Goal: Information Seeking & Learning: Learn about a topic

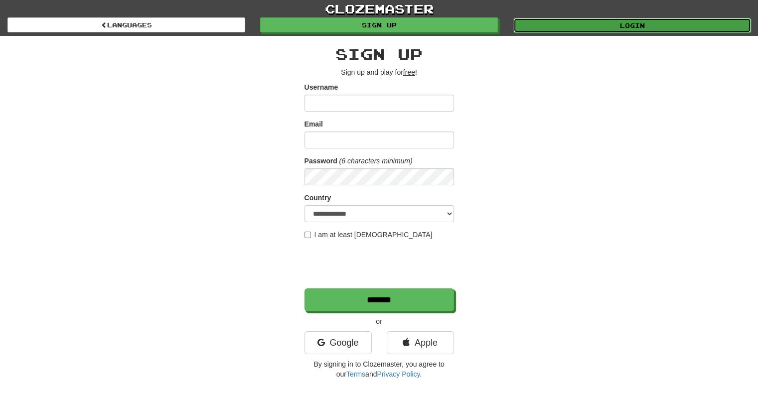
click at [604, 30] on link "Login" at bounding box center [633, 25] width 238 height 15
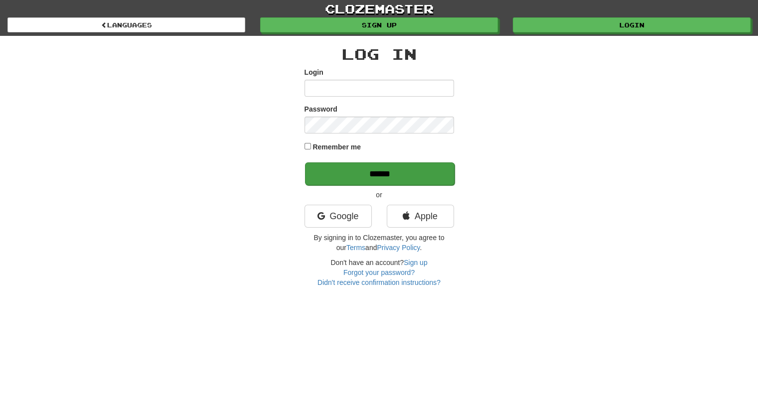
type input "*********"
click at [389, 171] on input "******" at bounding box center [380, 174] width 150 height 23
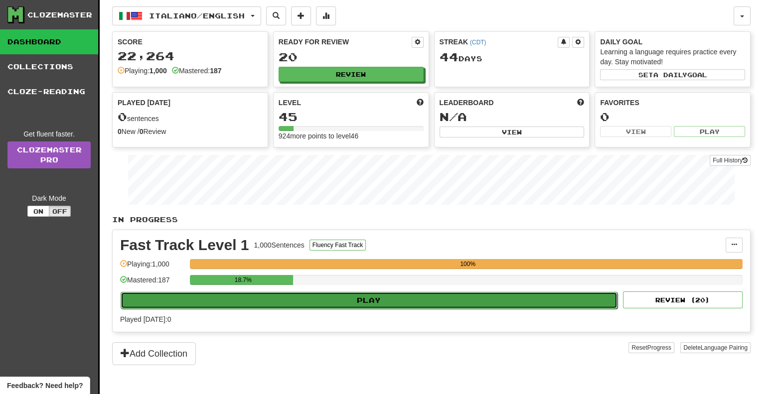
click at [375, 297] on button "Play" at bounding box center [369, 300] width 497 height 17
select select "**"
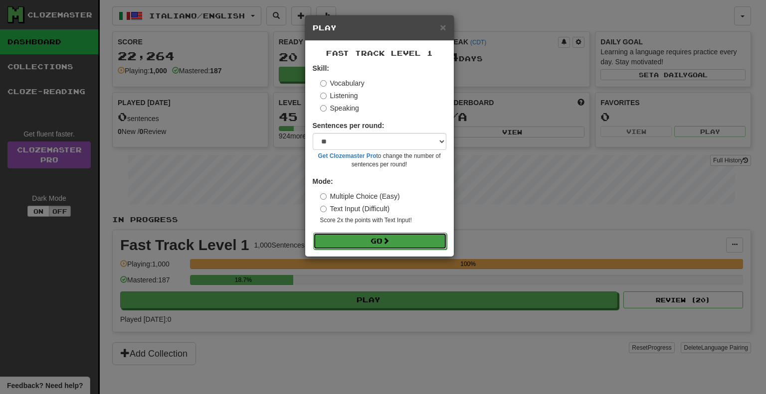
click at [377, 240] on button "Go" at bounding box center [380, 241] width 134 height 17
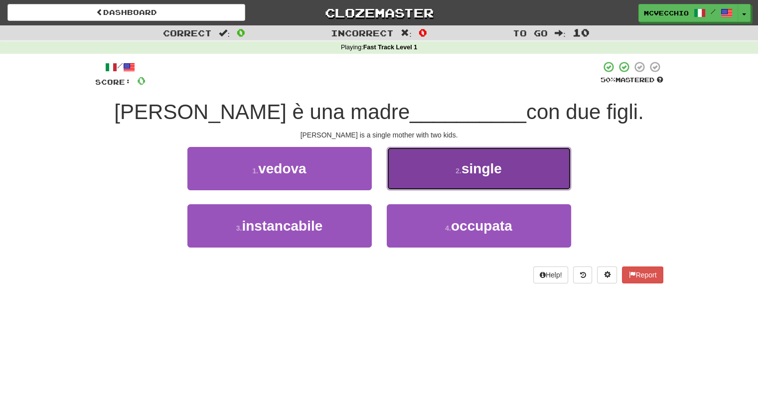
click at [467, 179] on button "2 . single" at bounding box center [479, 168] width 184 height 43
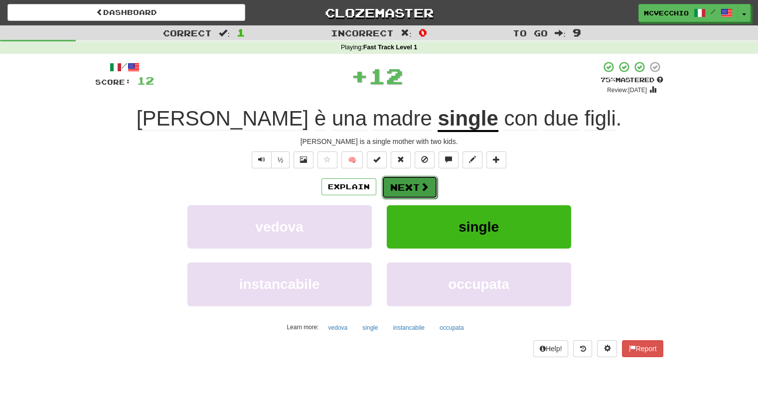
click at [426, 189] on span at bounding box center [424, 186] width 9 height 9
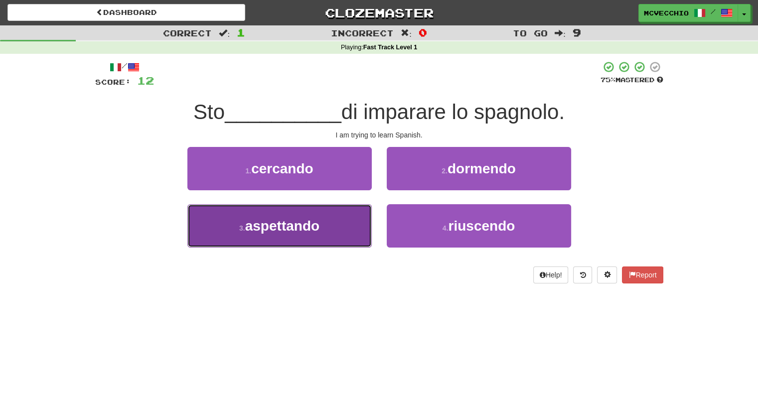
click at [301, 230] on span "aspettando" at bounding box center [282, 225] width 74 height 15
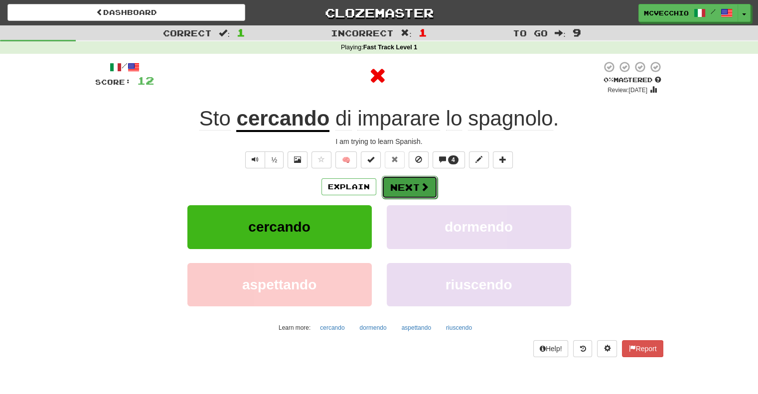
click at [414, 190] on button "Next" at bounding box center [410, 187] width 56 height 23
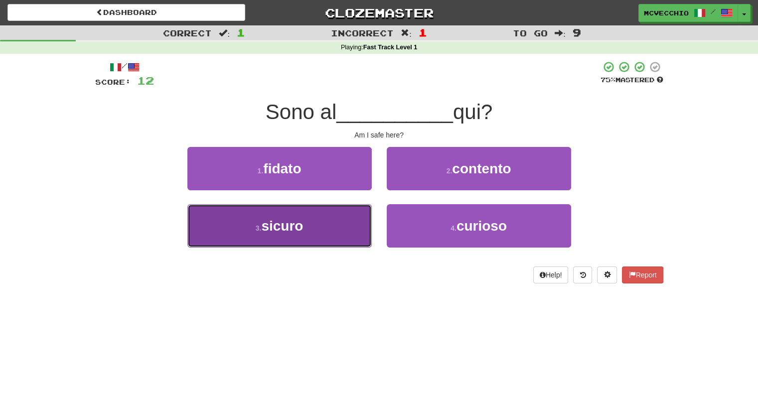
click at [298, 224] on span "sicuro" at bounding box center [282, 225] width 42 height 15
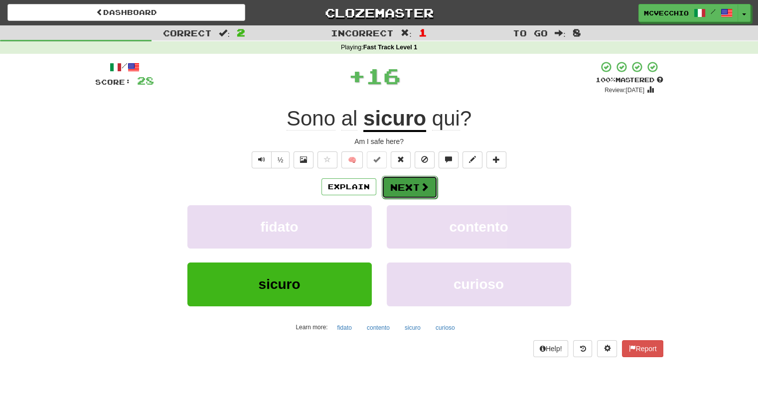
click at [403, 187] on button "Next" at bounding box center [410, 187] width 56 height 23
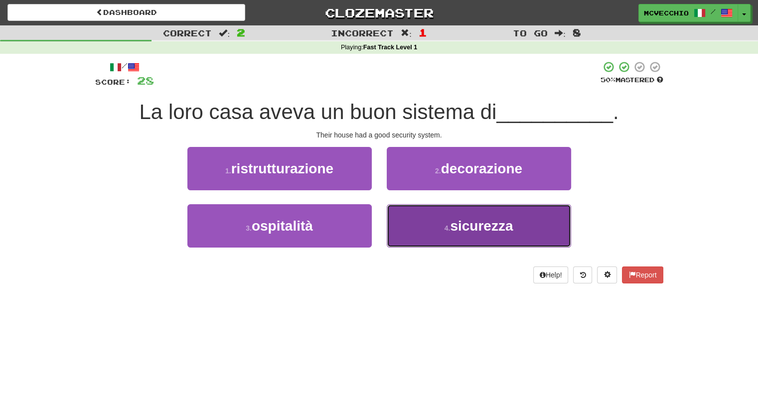
click at [469, 229] on span "sicurezza" at bounding box center [481, 225] width 63 height 15
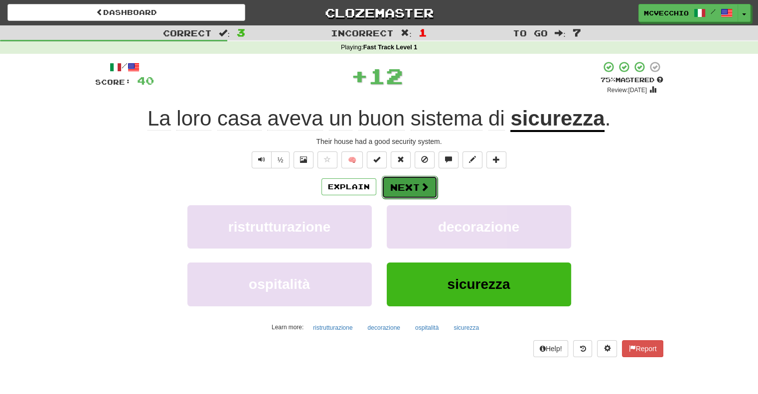
click at [412, 189] on button "Next" at bounding box center [410, 187] width 56 height 23
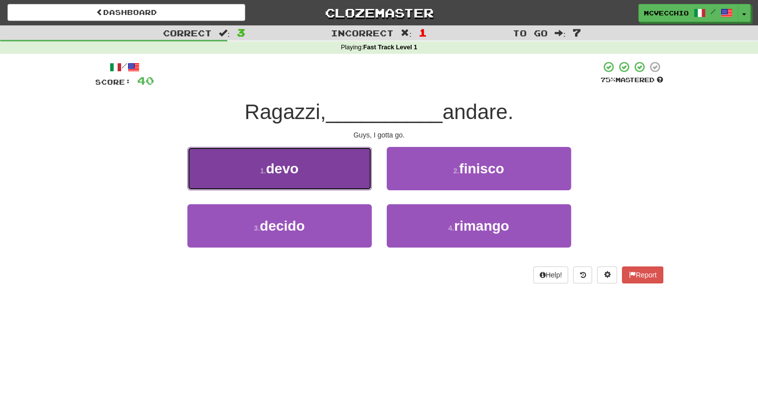
click at [288, 166] on span "devo" at bounding box center [282, 168] width 32 height 15
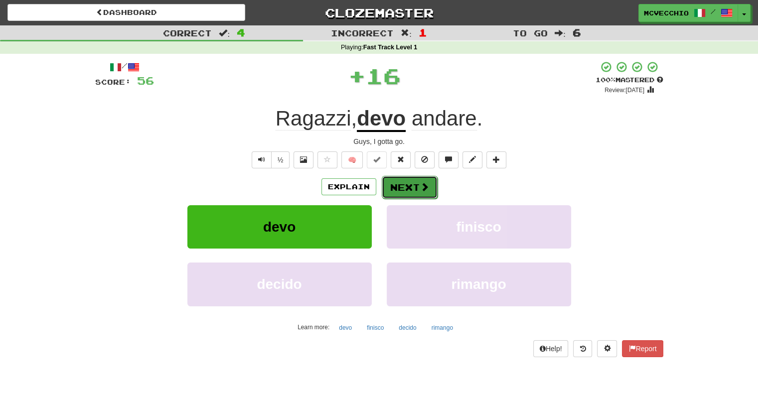
click at [410, 185] on button "Next" at bounding box center [410, 187] width 56 height 23
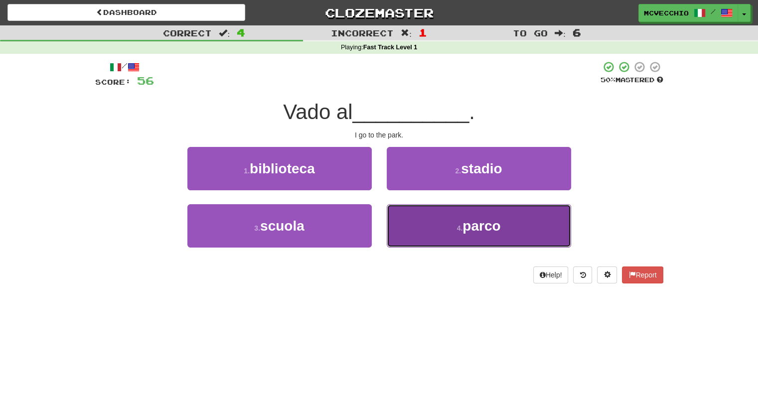
click at [465, 219] on span "parco" at bounding box center [482, 225] width 38 height 15
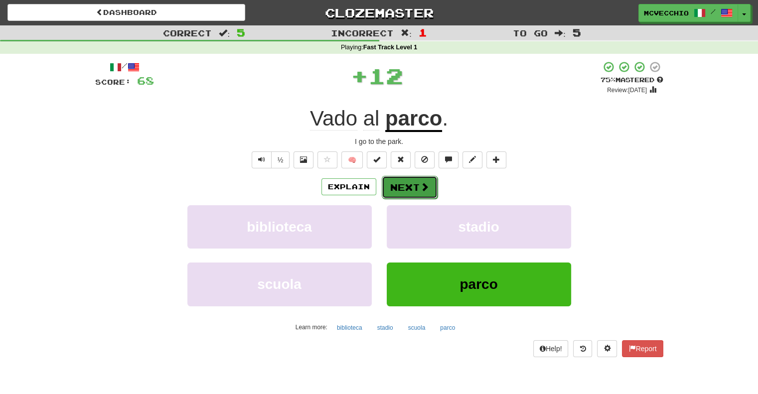
click at [403, 185] on button "Next" at bounding box center [410, 187] width 56 height 23
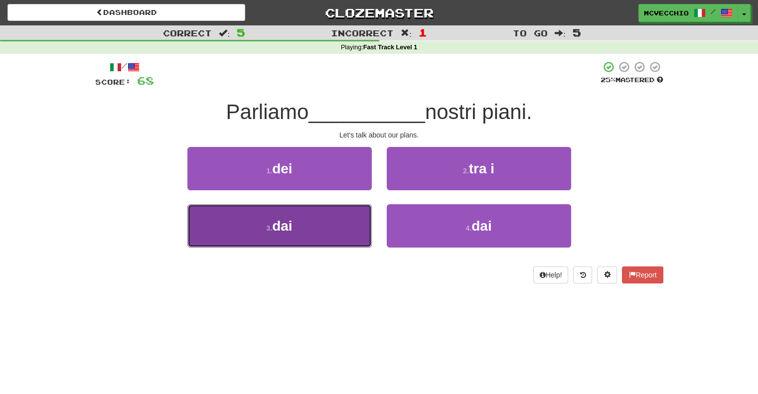
click at [314, 220] on button "3 . dai" at bounding box center [279, 225] width 184 height 43
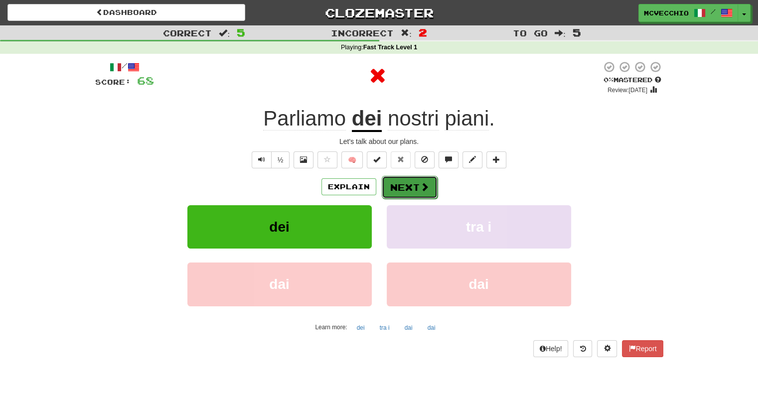
click at [415, 186] on button "Next" at bounding box center [410, 187] width 56 height 23
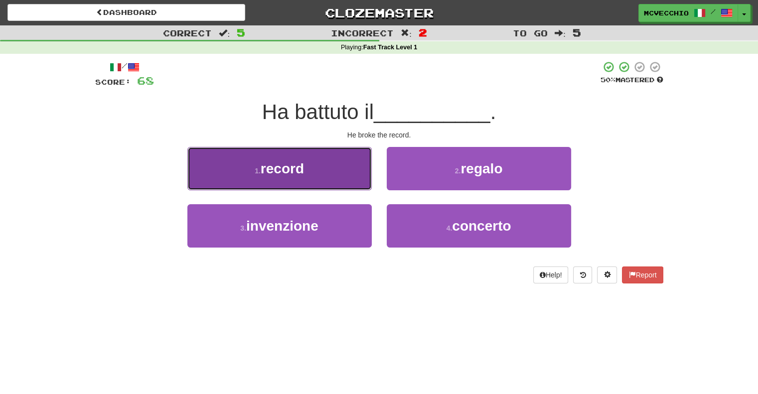
click at [305, 177] on button "1 . record" at bounding box center [279, 168] width 184 height 43
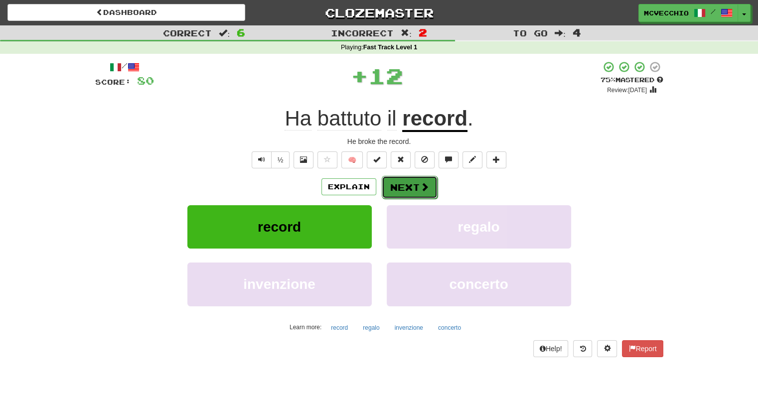
click at [413, 182] on button "Next" at bounding box center [410, 187] width 56 height 23
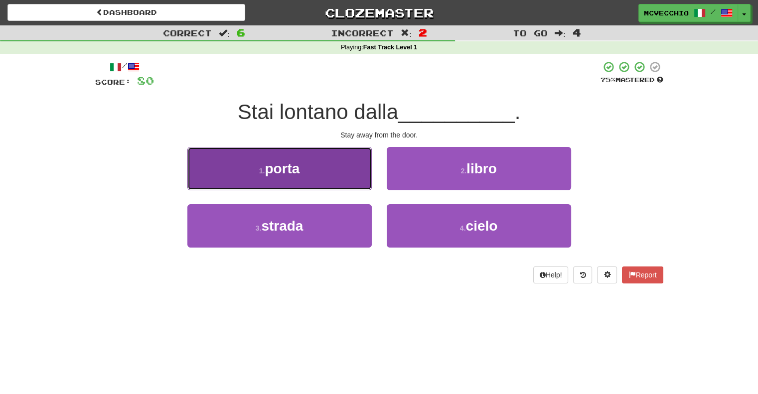
click at [296, 174] on span "porta" at bounding box center [282, 168] width 35 height 15
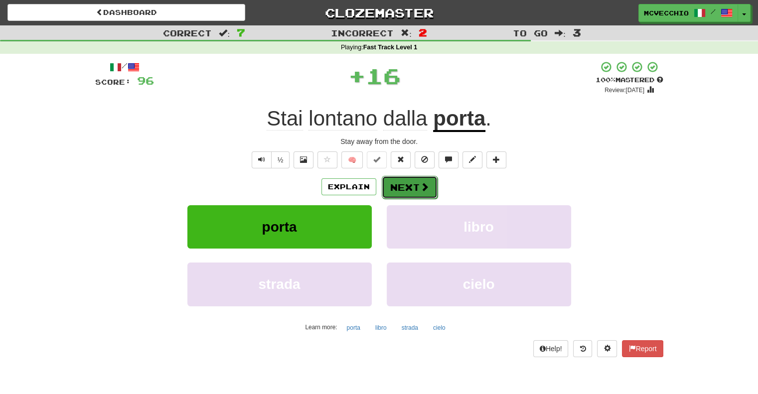
click at [413, 187] on button "Next" at bounding box center [410, 187] width 56 height 23
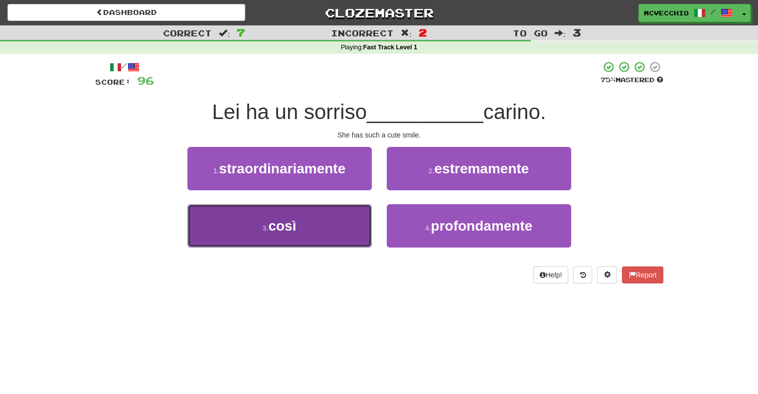
click at [289, 222] on span "così" at bounding box center [282, 225] width 28 height 15
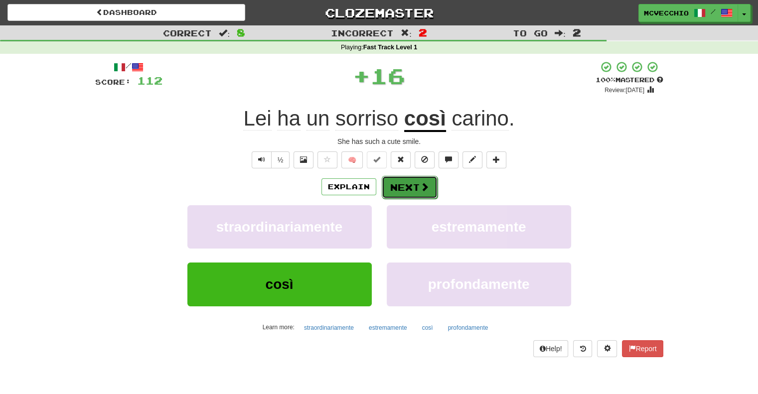
click at [403, 186] on button "Next" at bounding box center [410, 187] width 56 height 23
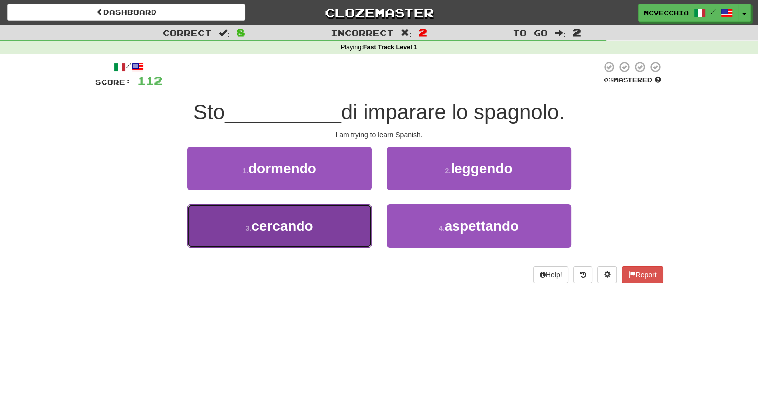
click at [301, 221] on span "cercando" at bounding box center [282, 225] width 62 height 15
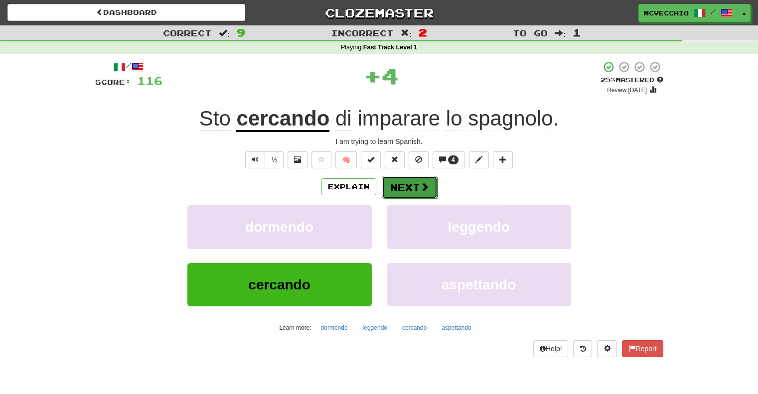
click at [424, 187] on span at bounding box center [424, 186] width 9 height 9
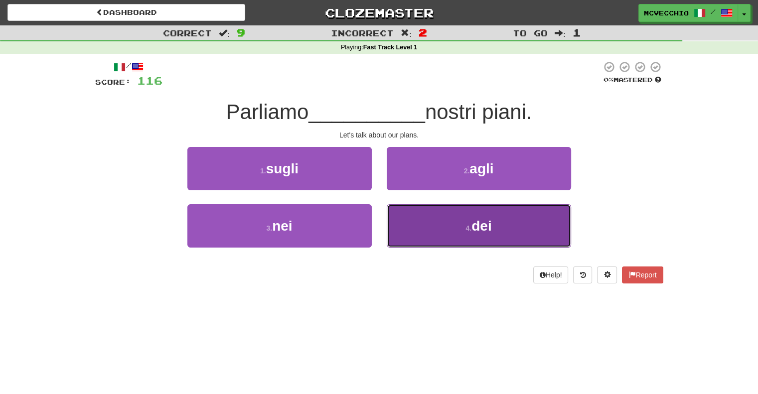
click at [463, 226] on button "4 . dei" at bounding box center [479, 225] width 184 height 43
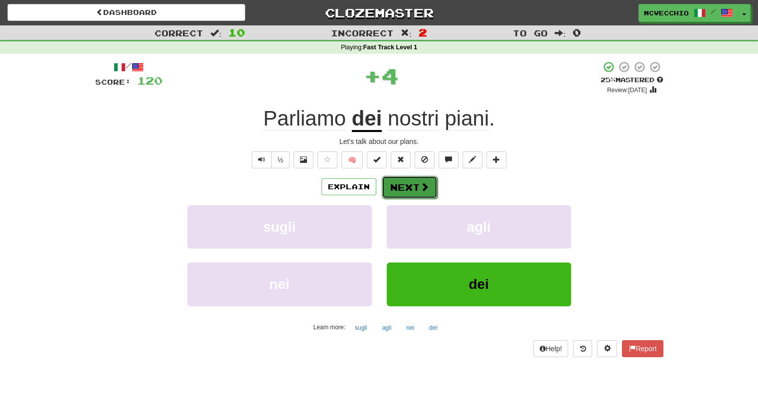
click at [415, 193] on button "Next" at bounding box center [410, 187] width 56 height 23
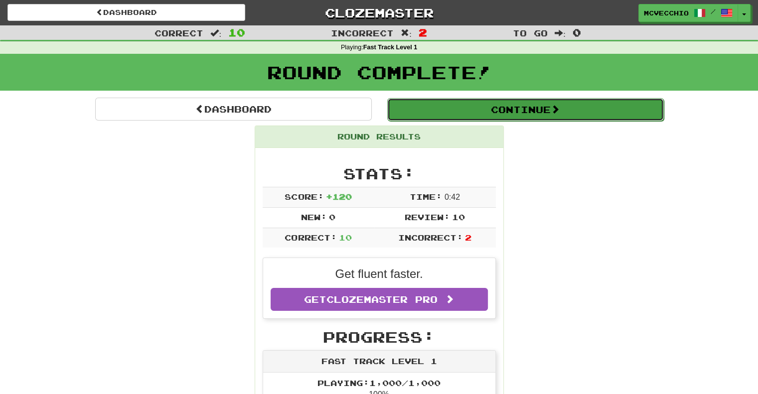
click at [536, 113] on button "Continue" at bounding box center [525, 109] width 277 height 23
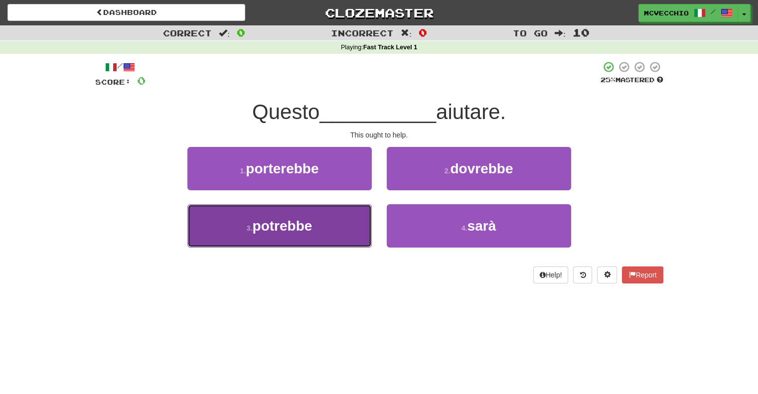
click at [295, 223] on span "potrebbe" at bounding box center [282, 225] width 60 height 15
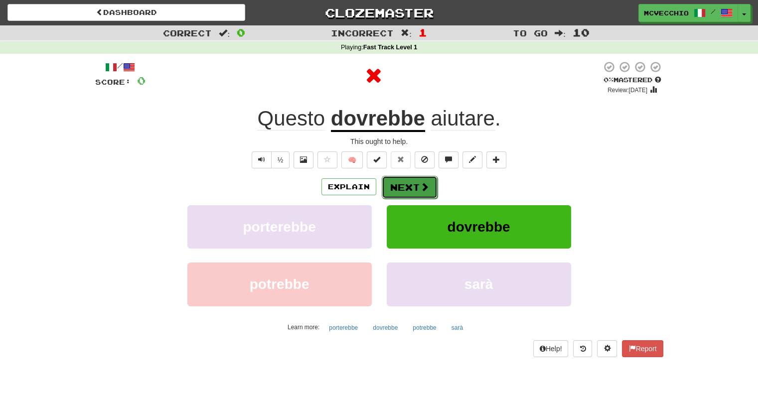
click at [420, 185] on span at bounding box center [424, 186] width 9 height 9
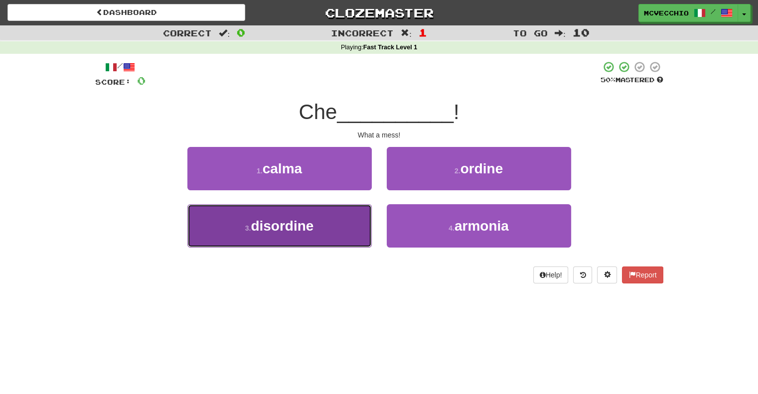
click at [305, 219] on span "disordine" at bounding box center [282, 225] width 63 height 15
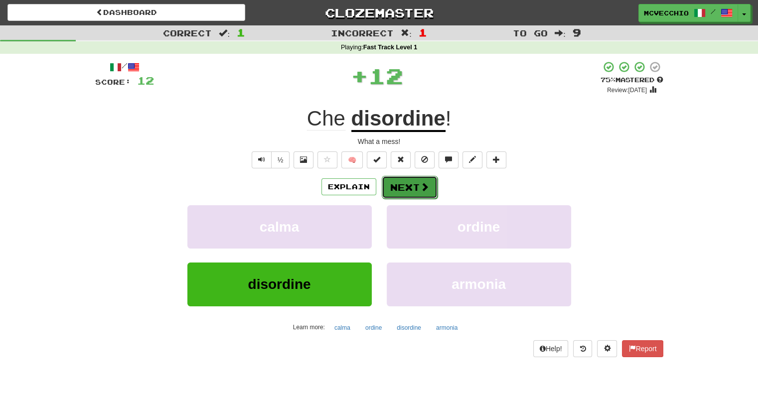
click at [407, 195] on button "Next" at bounding box center [410, 187] width 56 height 23
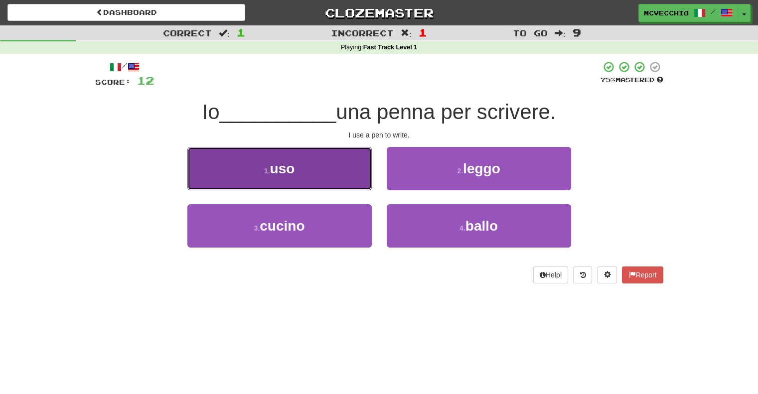
click at [301, 177] on button "1 . uso" at bounding box center [279, 168] width 184 height 43
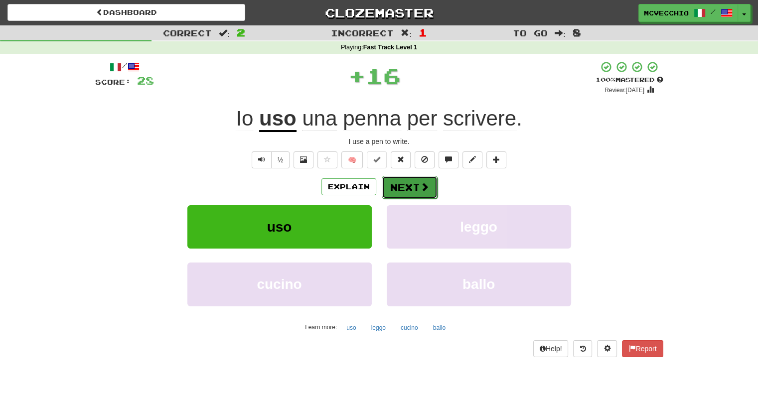
click at [413, 187] on button "Next" at bounding box center [410, 187] width 56 height 23
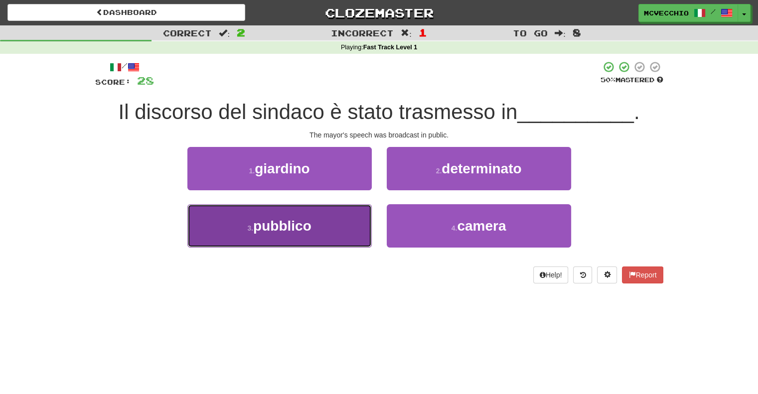
click at [276, 233] on button "3 . pubblico" at bounding box center [279, 225] width 184 height 43
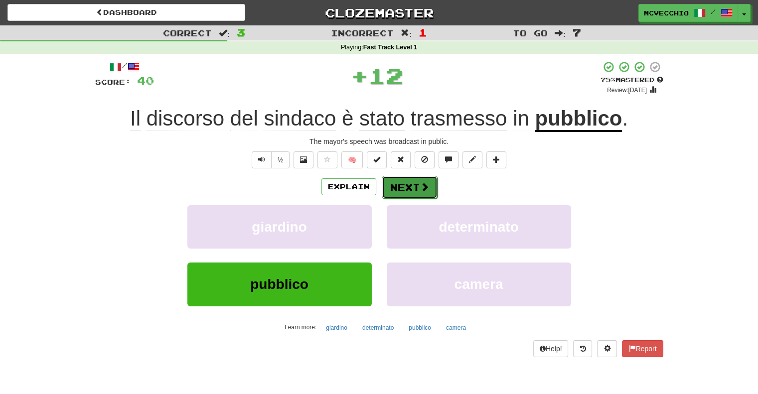
click at [407, 197] on button "Next" at bounding box center [410, 187] width 56 height 23
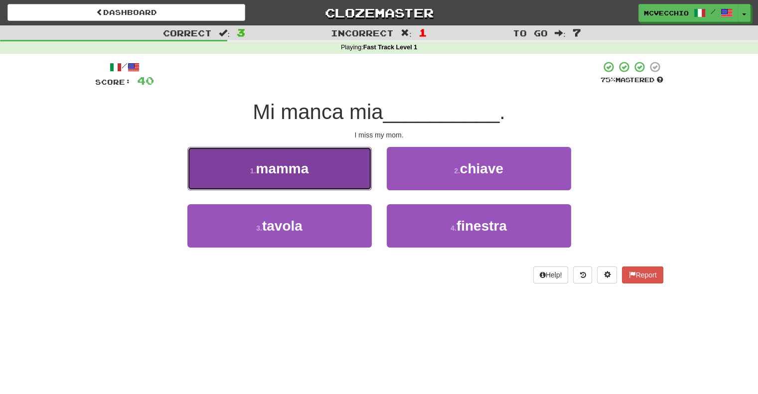
click at [289, 172] on span "mamma" at bounding box center [282, 168] width 53 height 15
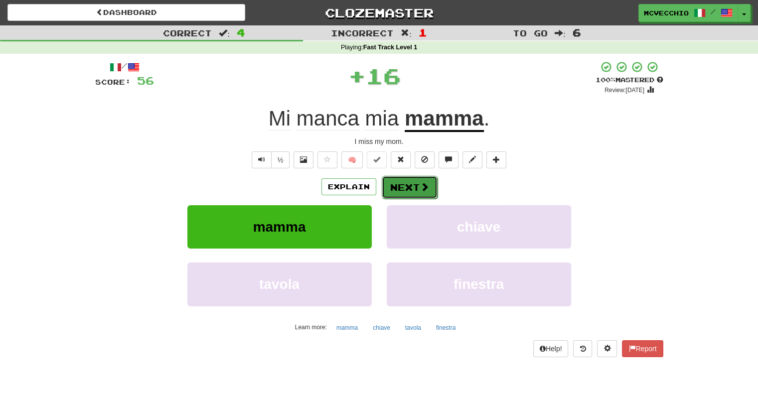
click at [414, 191] on button "Next" at bounding box center [410, 187] width 56 height 23
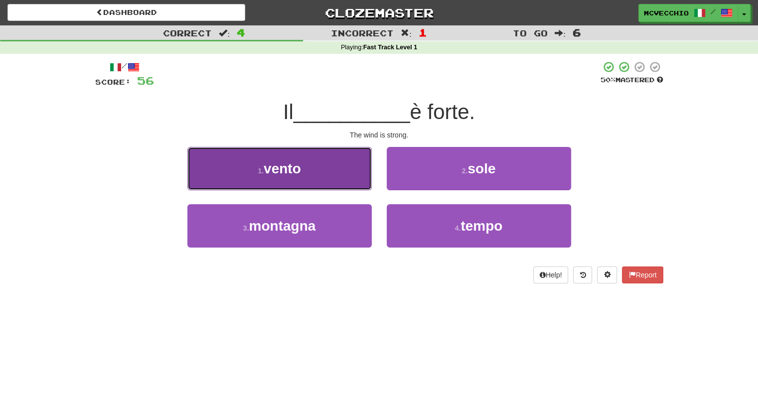
click at [287, 167] on span "vento" at bounding box center [282, 168] width 37 height 15
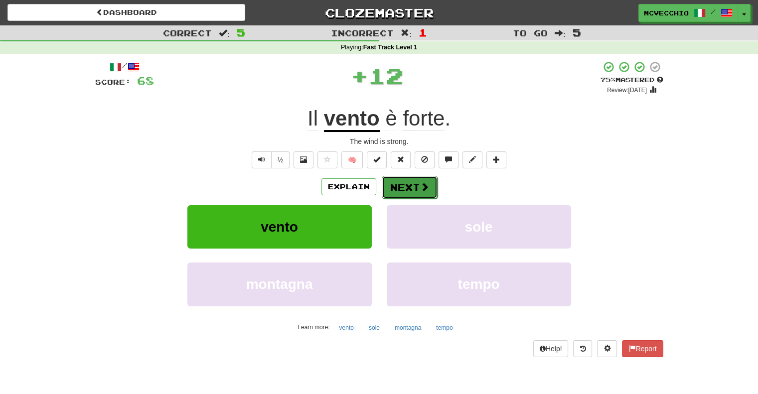
click at [420, 189] on span at bounding box center [424, 186] width 9 height 9
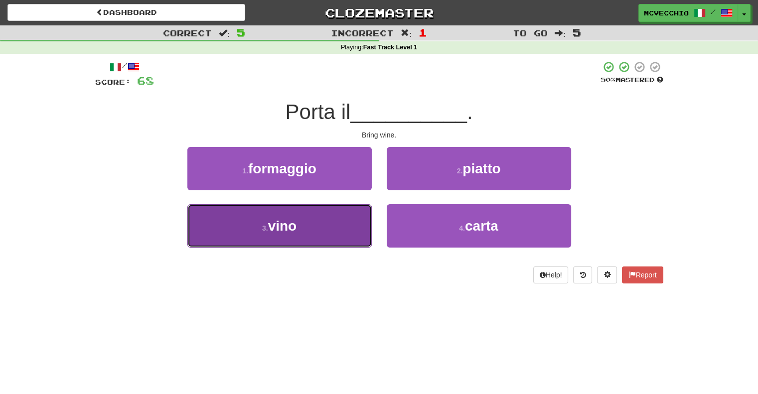
click at [279, 231] on span "vino" at bounding box center [282, 225] width 29 height 15
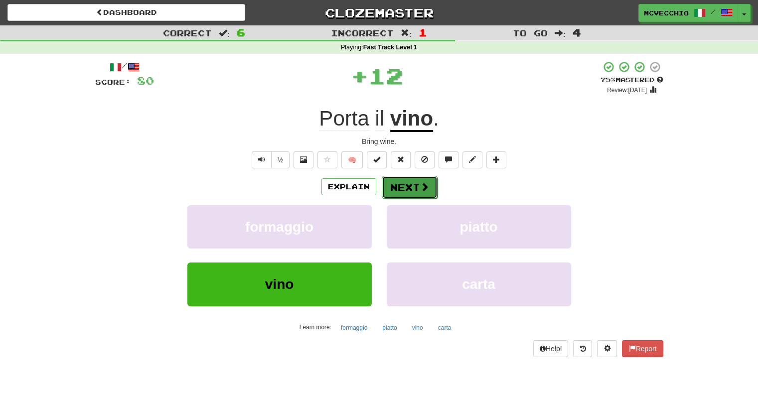
click at [402, 187] on button "Next" at bounding box center [410, 187] width 56 height 23
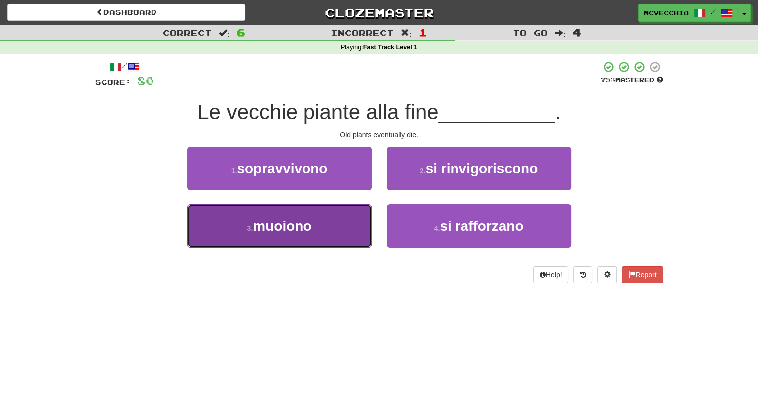
click at [307, 231] on span "muoiono" at bounding box center [282, 225] width 59 height 15
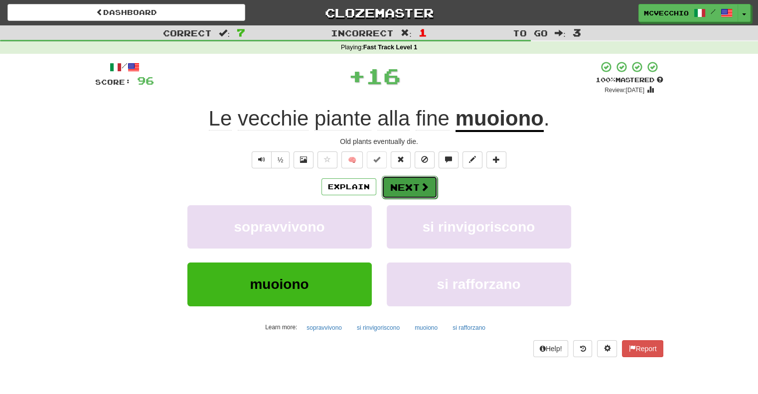
click at [414, 189] on button "Next" at bounding box center [410, 187] width 56 height 23
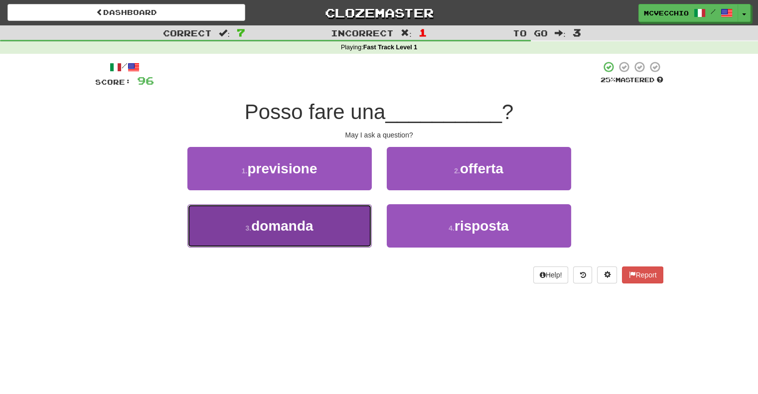
click at [306, 221] on span "domanda" at bounding box center [282, 225] width 62 height 15
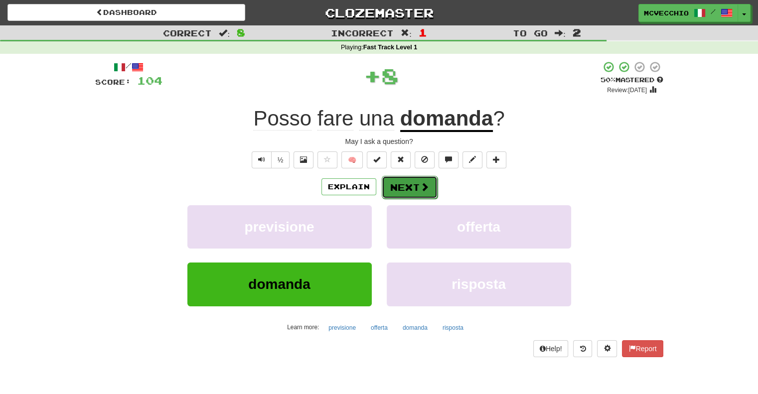
click at [405, 184] on button "Next" at bounding box center [410, 187] width 56 height 23
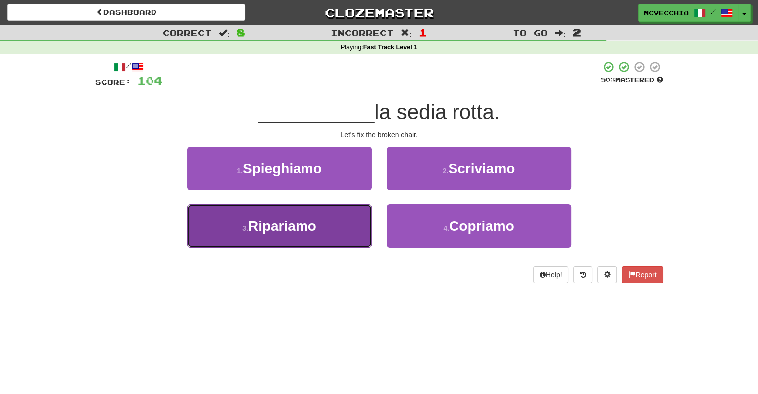
click at [312, 222] on span "Ripariamo" at bounding box center [282, 225] width 68 height 15
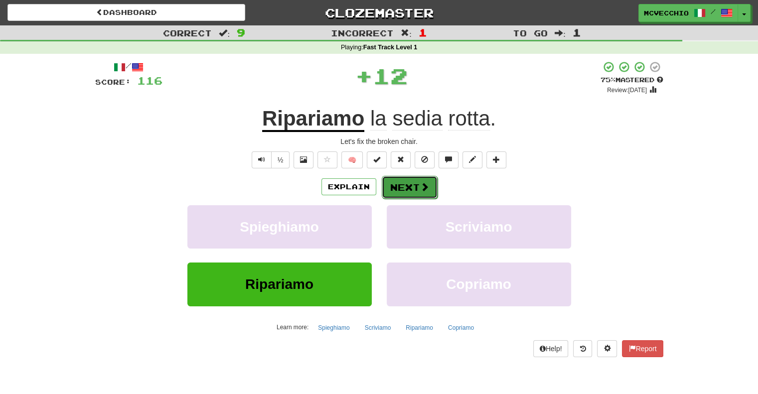
click at [413, 186] on button "Next" at bounding box center [410, 187] width 56 height 23
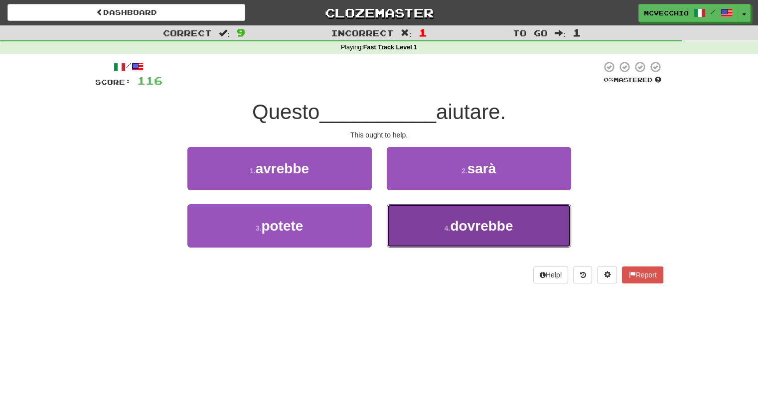
click at [472, 229] on span "dovrebbe" at bounding box center [481, 225] width 63 height 15
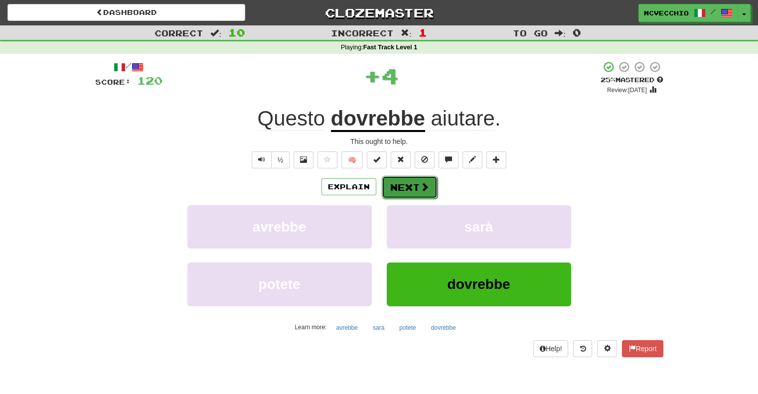
click at [391, 187] on button "Next" at bounding box center [410, 187] width 56 height 23
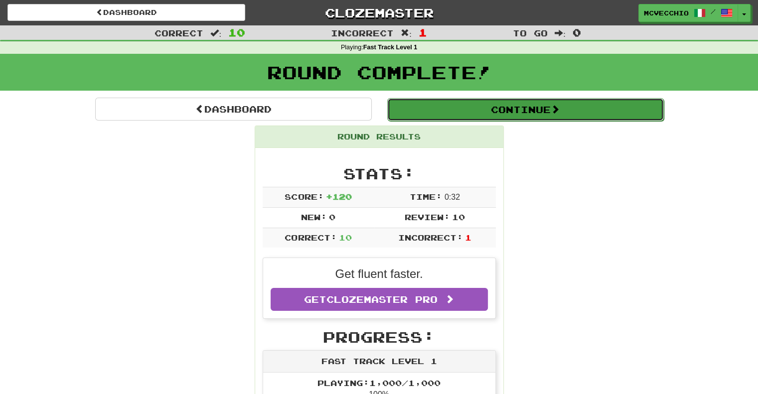
click at [527, 112] on button "Continue" at bounding box center [525, 109] width 277 height 23
